Goal: Check status: Check status

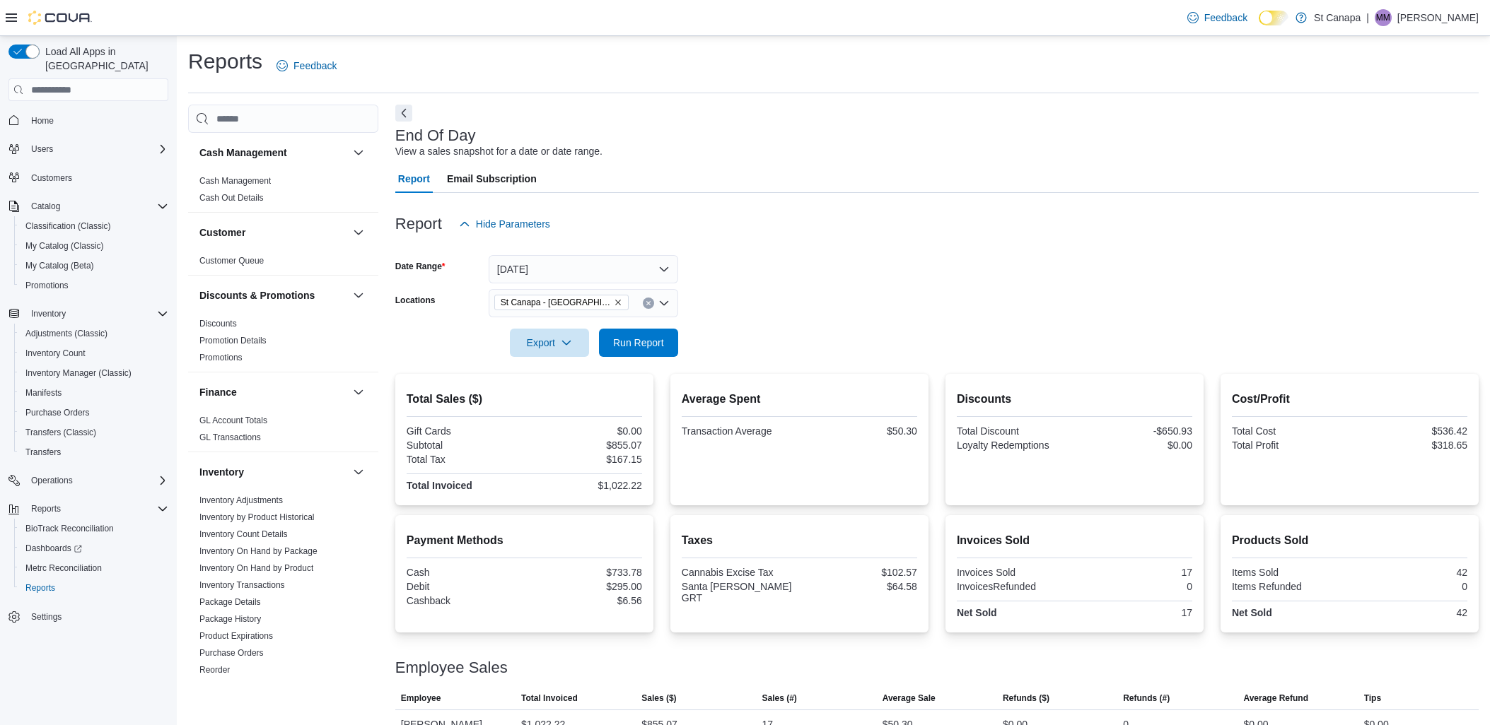
scroll to position [25, 0]
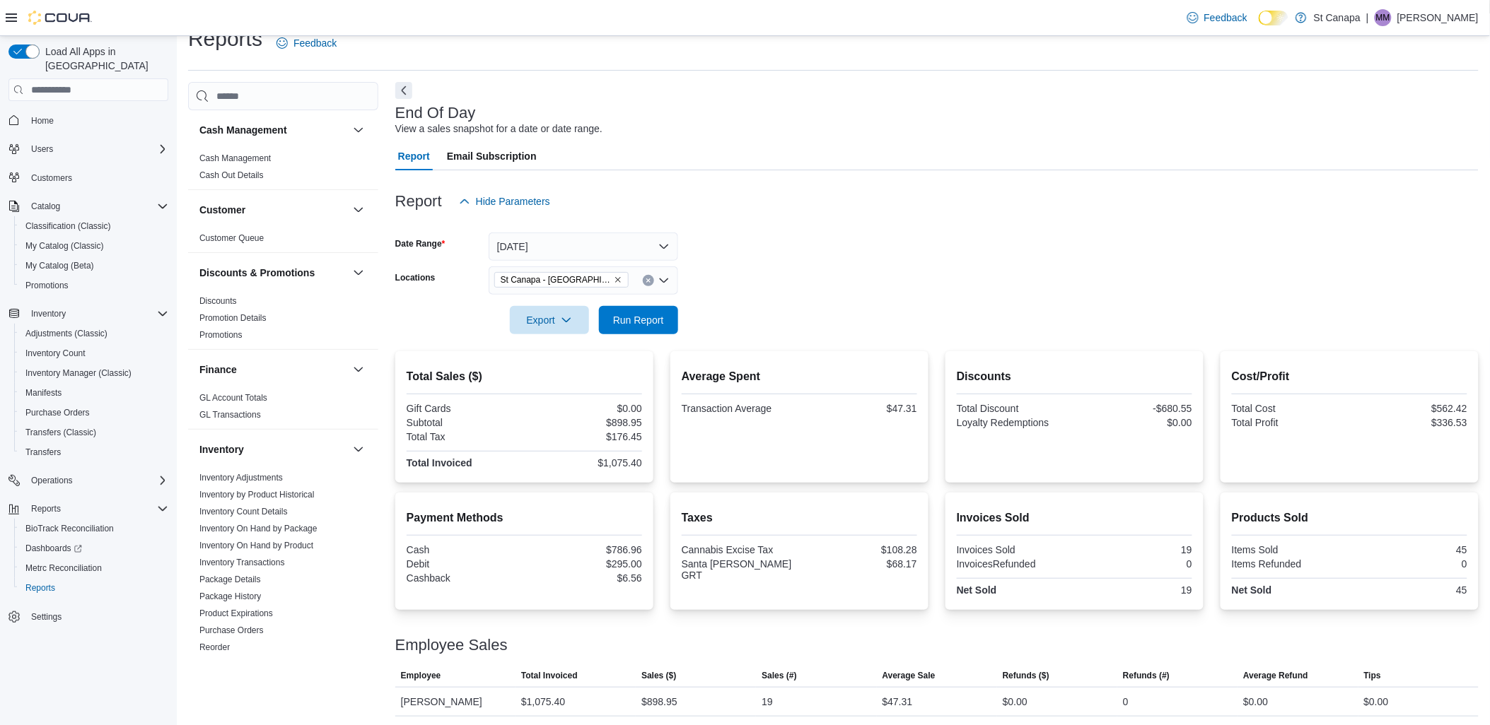
scroll to position [25, 0]
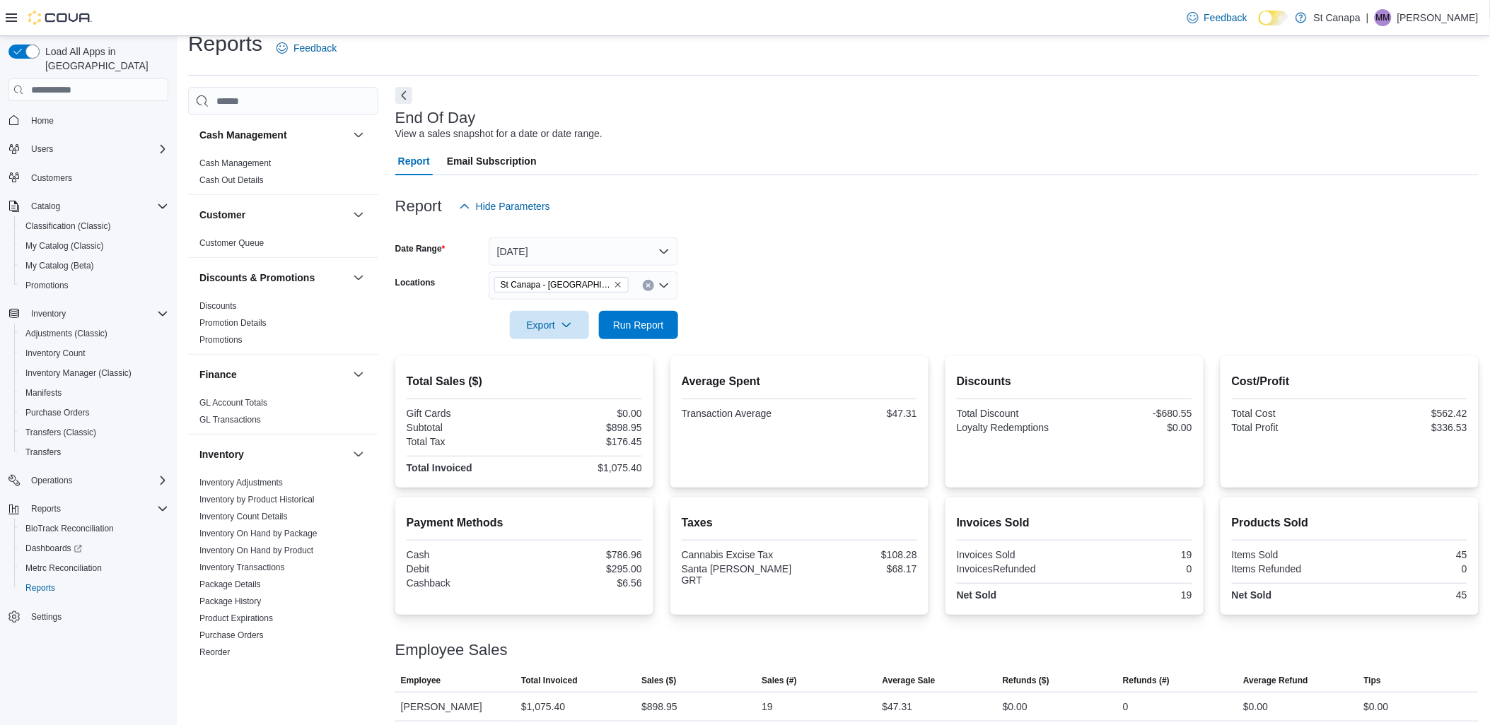
scroll to position [25, 0]
